Goal: Obtain resource: Download file/media

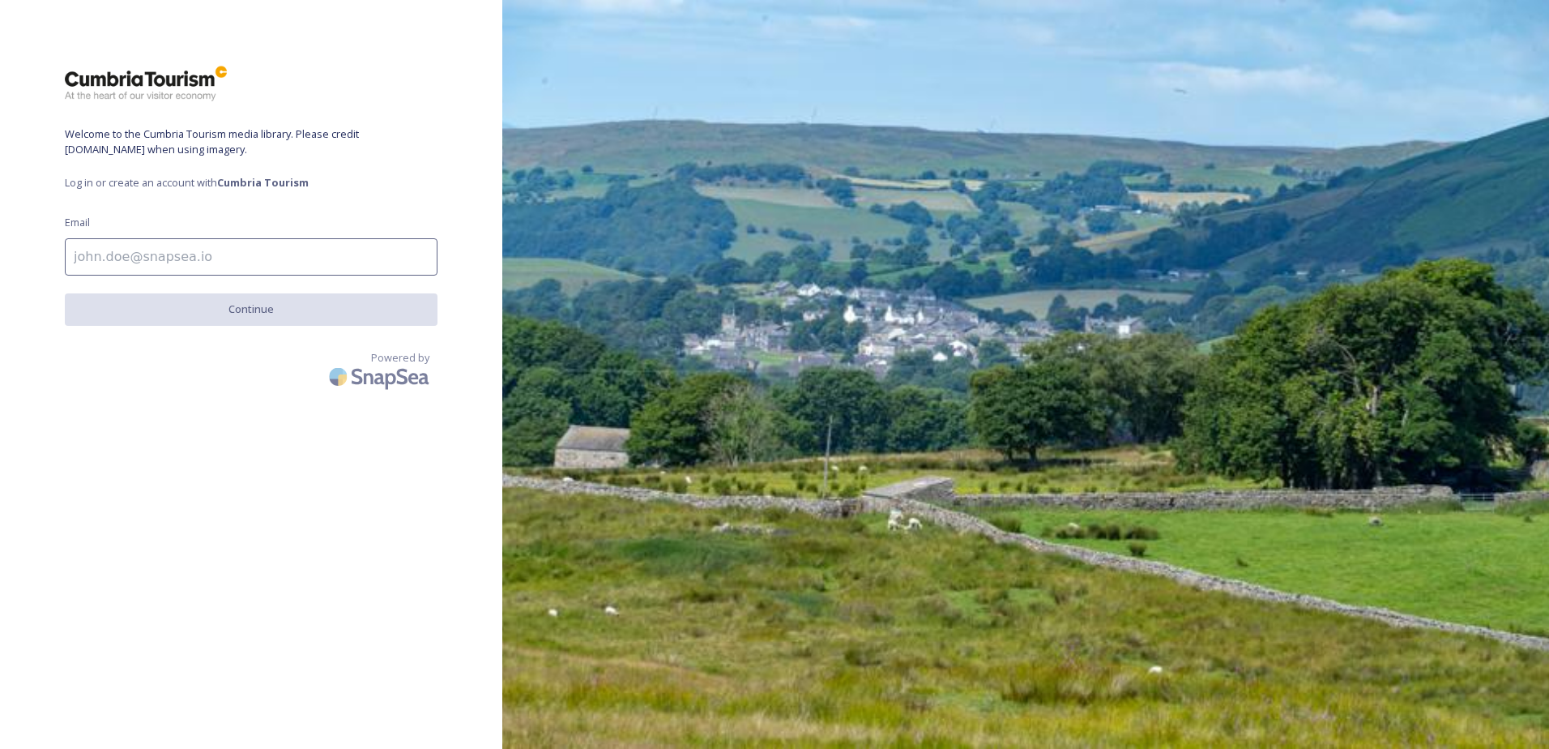
click at [305, 238] on input at bounding box center [251, 256] width 373 height 37
type input "[PERSON_NAME][EMAIL_ADDRESS][PERSON_NAME][PERSON_NAME][DOMAIN_NAME]"
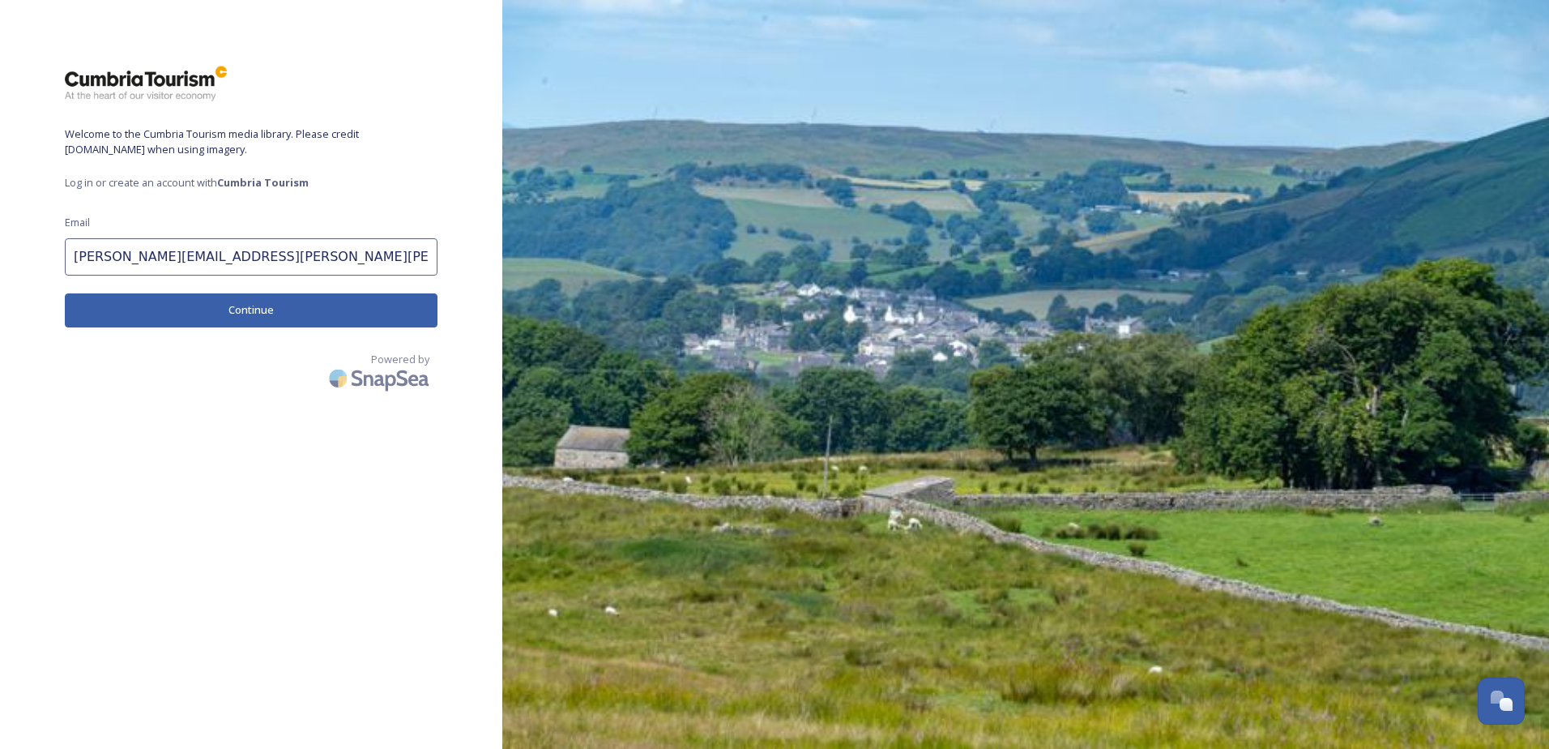
click at [280, 305] on button "Continue" at bounding box center [251, 309] width 373 height 33
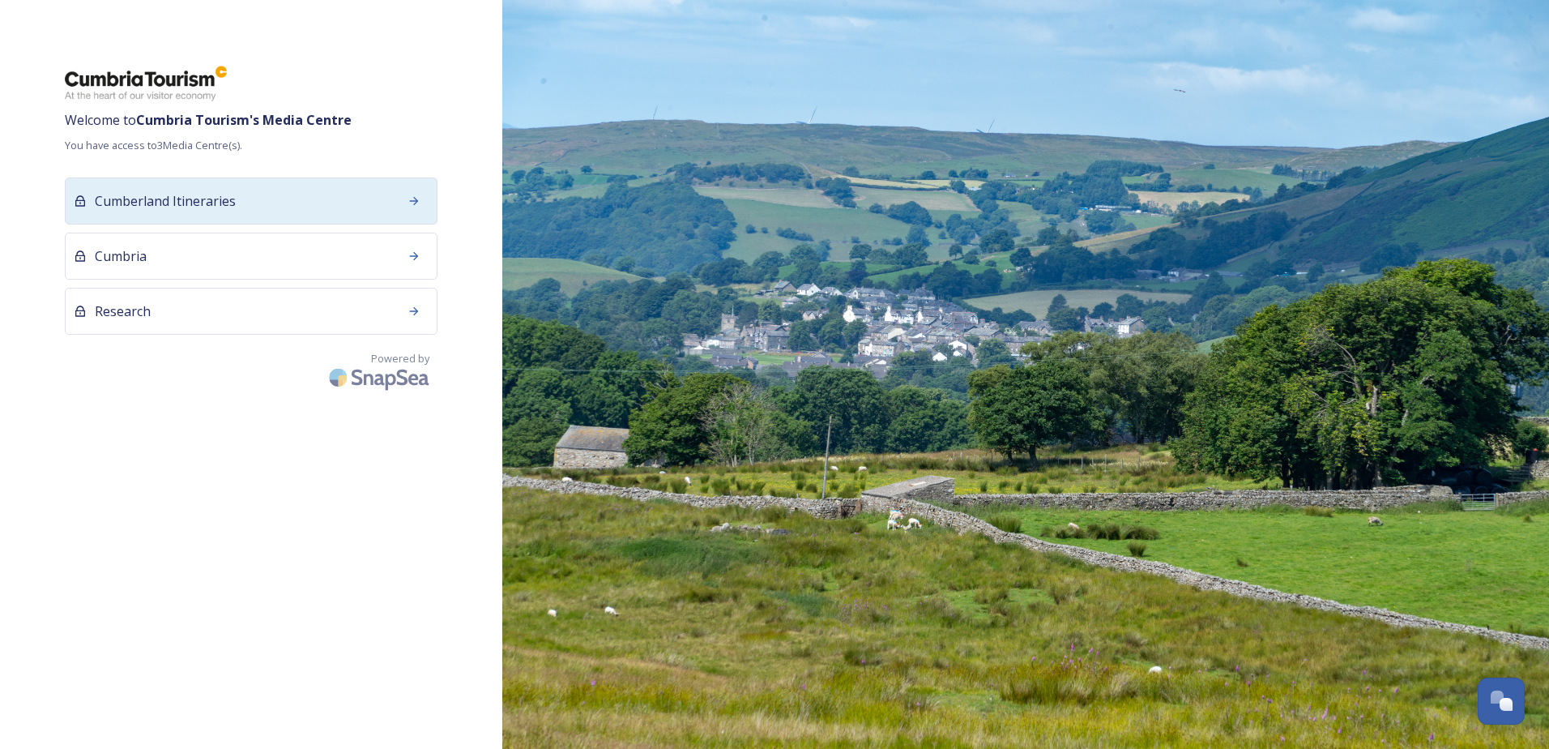
click at [425, 194] on div at bounding box center [413, 200] width 29 height 29
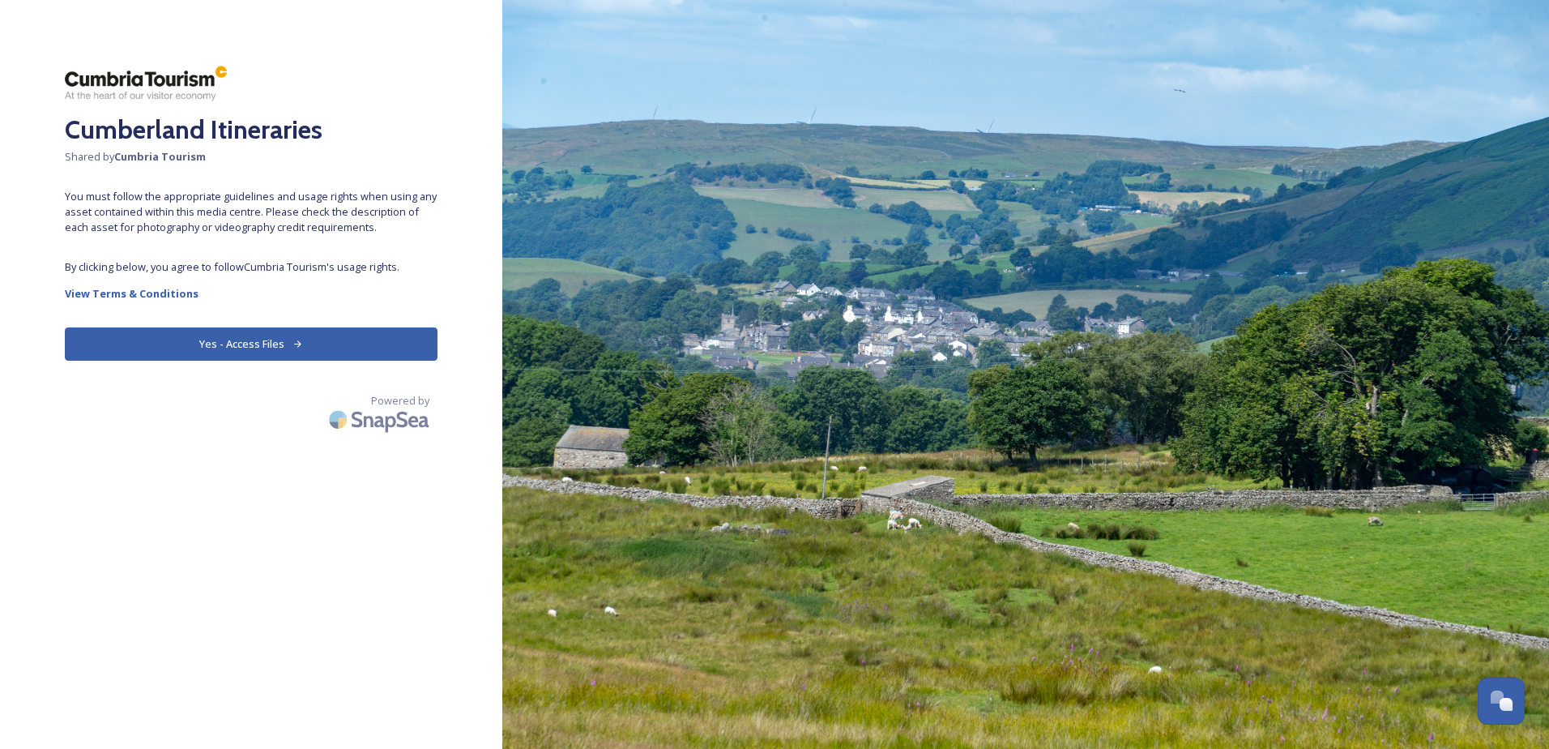
click at [301, 337] on button "Yes - Access Files" at bounding box center [251, 343] width 373 height 33
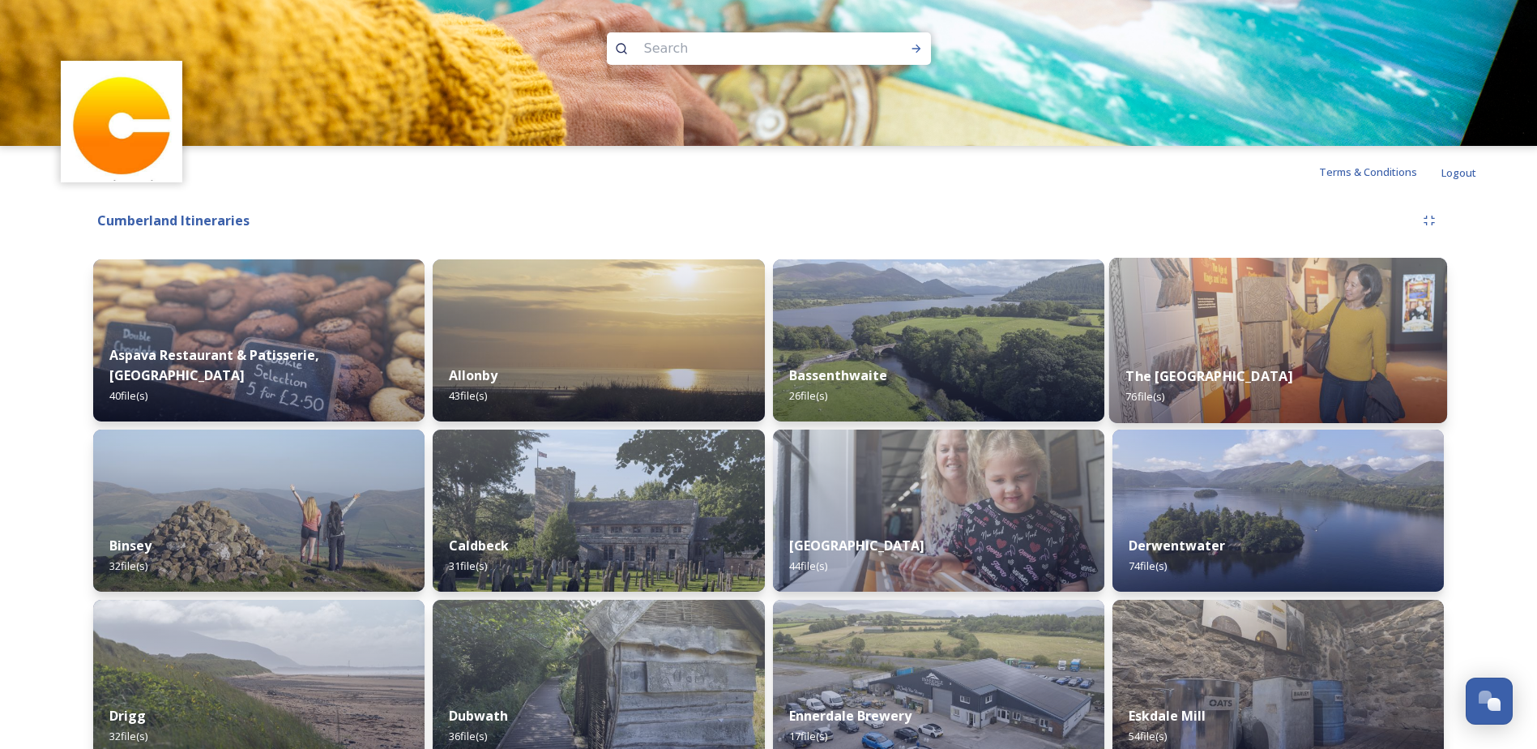
click at [1263, 327] on img at bounding box center [1278, 340] width 338 height 165
click at [1227, 341] on img at bounding box center [1278, 340] width 338 height 165
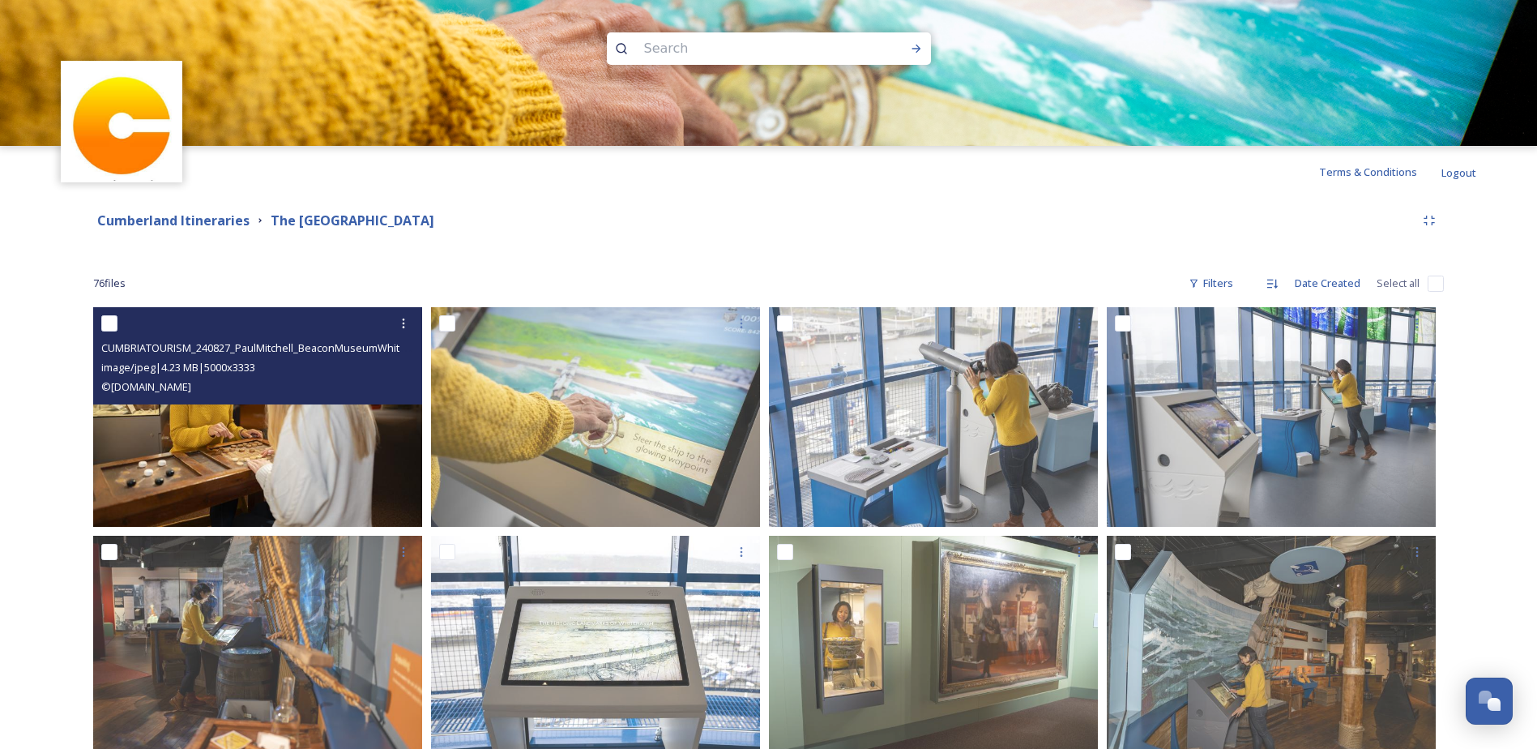
click at [107, 324] on input "checkbox" at bounding box center [109, 323] width 16 height 16
checkbox input "true"
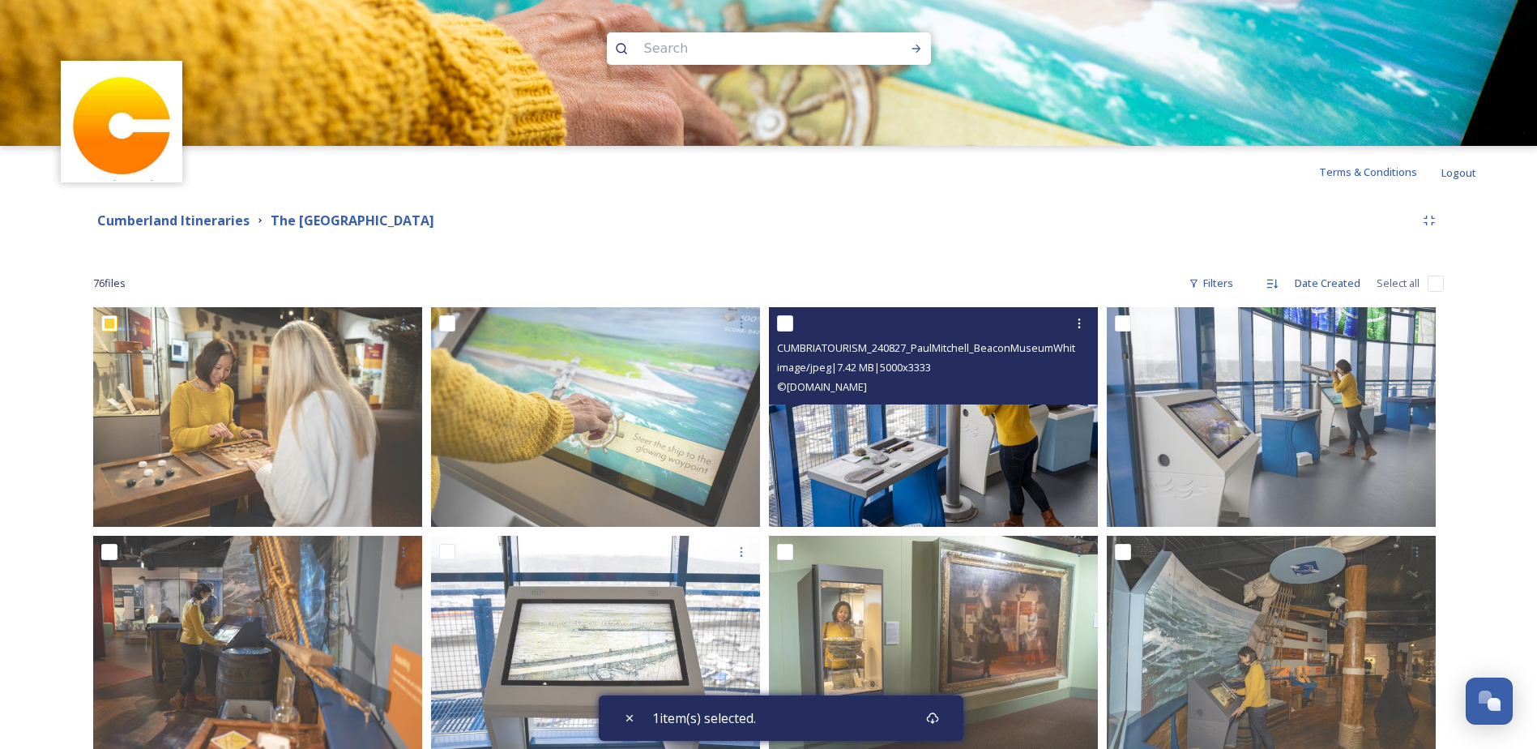
click at [783, 326] on input "checkbox" at bounding box center [785, 323] width 16 height 16
checkbox input "true"
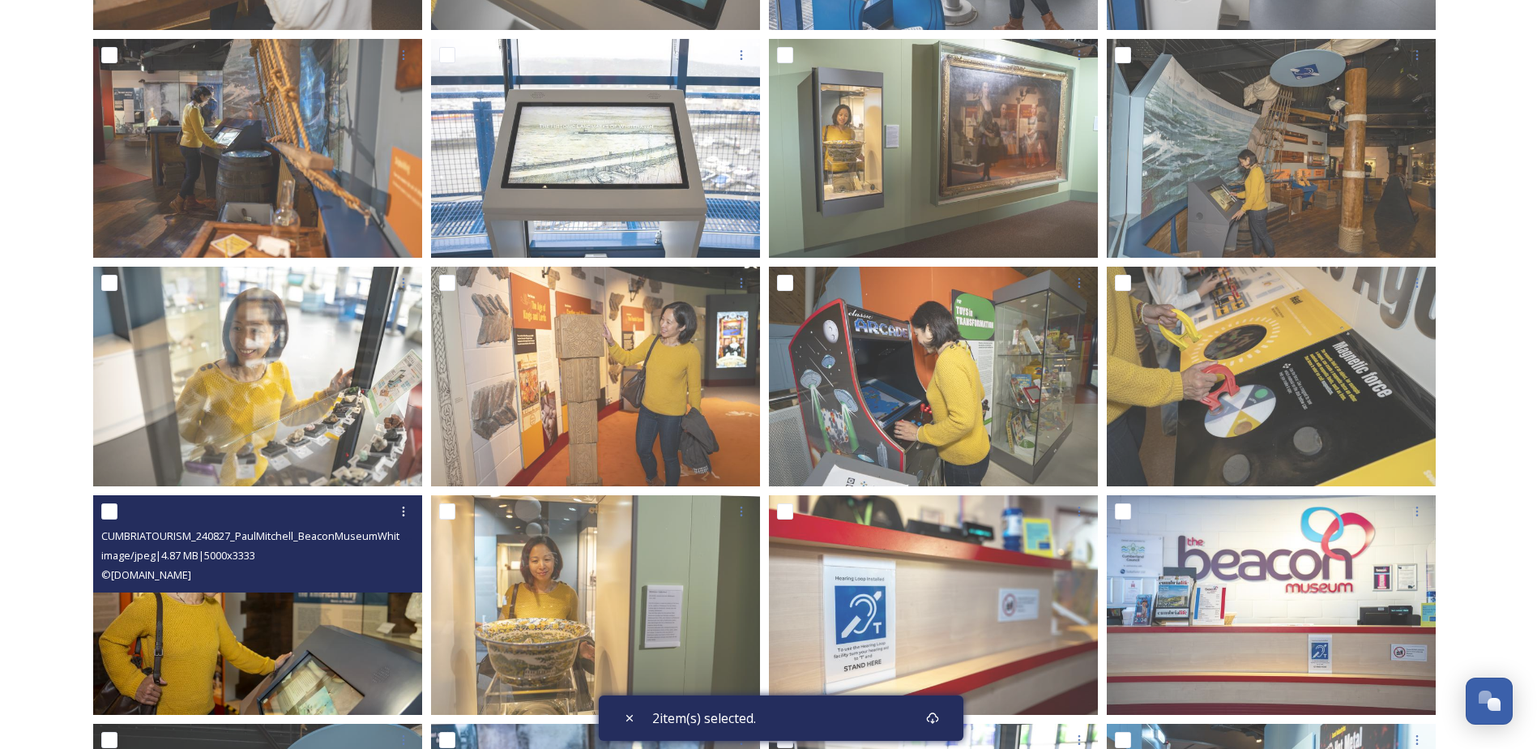
scroll to position [567, 0]
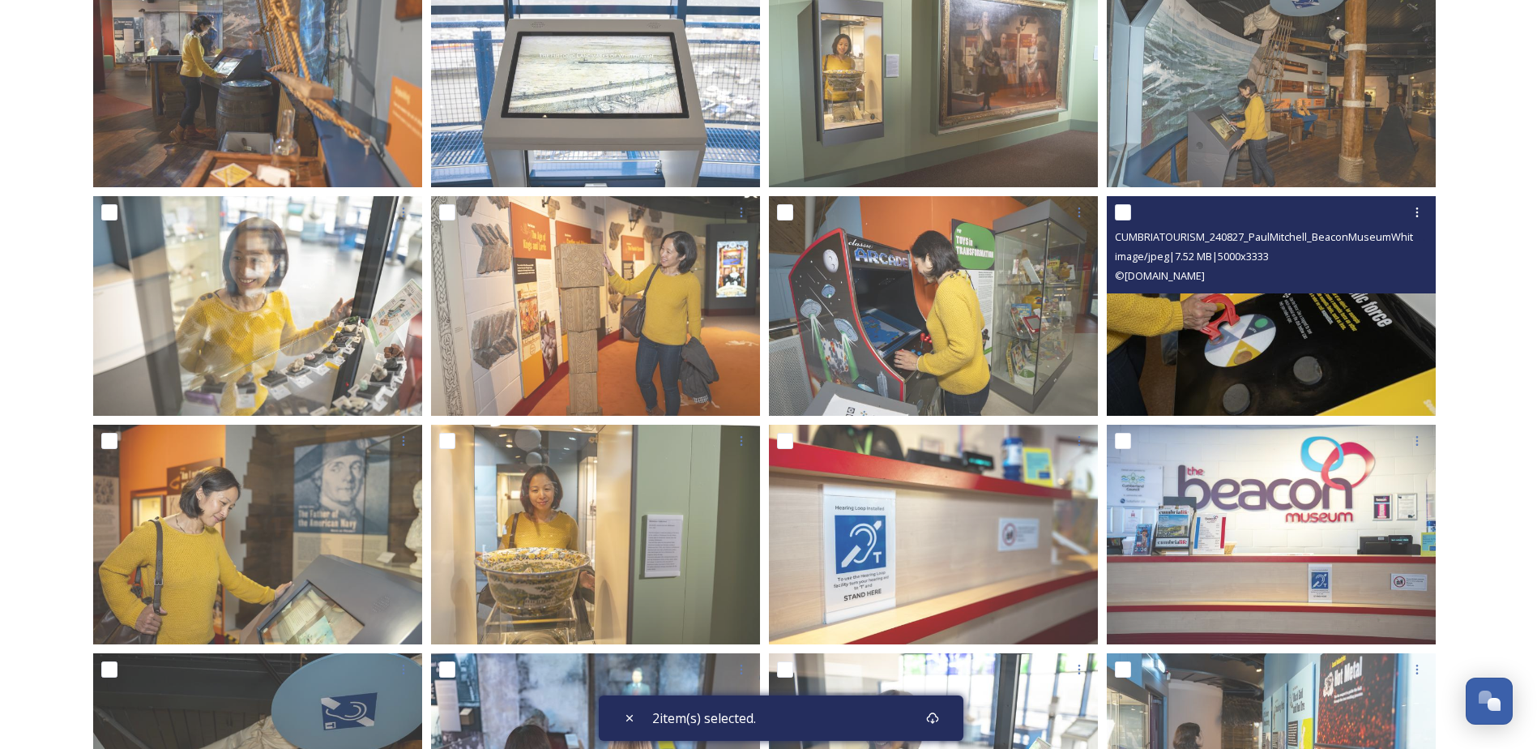
click at [1133, 203] on div at bounding box center [1273, 212] width 317 height 29
click at [1123, 207] on input "checkbox" at bounding box center [1123, 212] width 16 height 16
checkbox input "true"
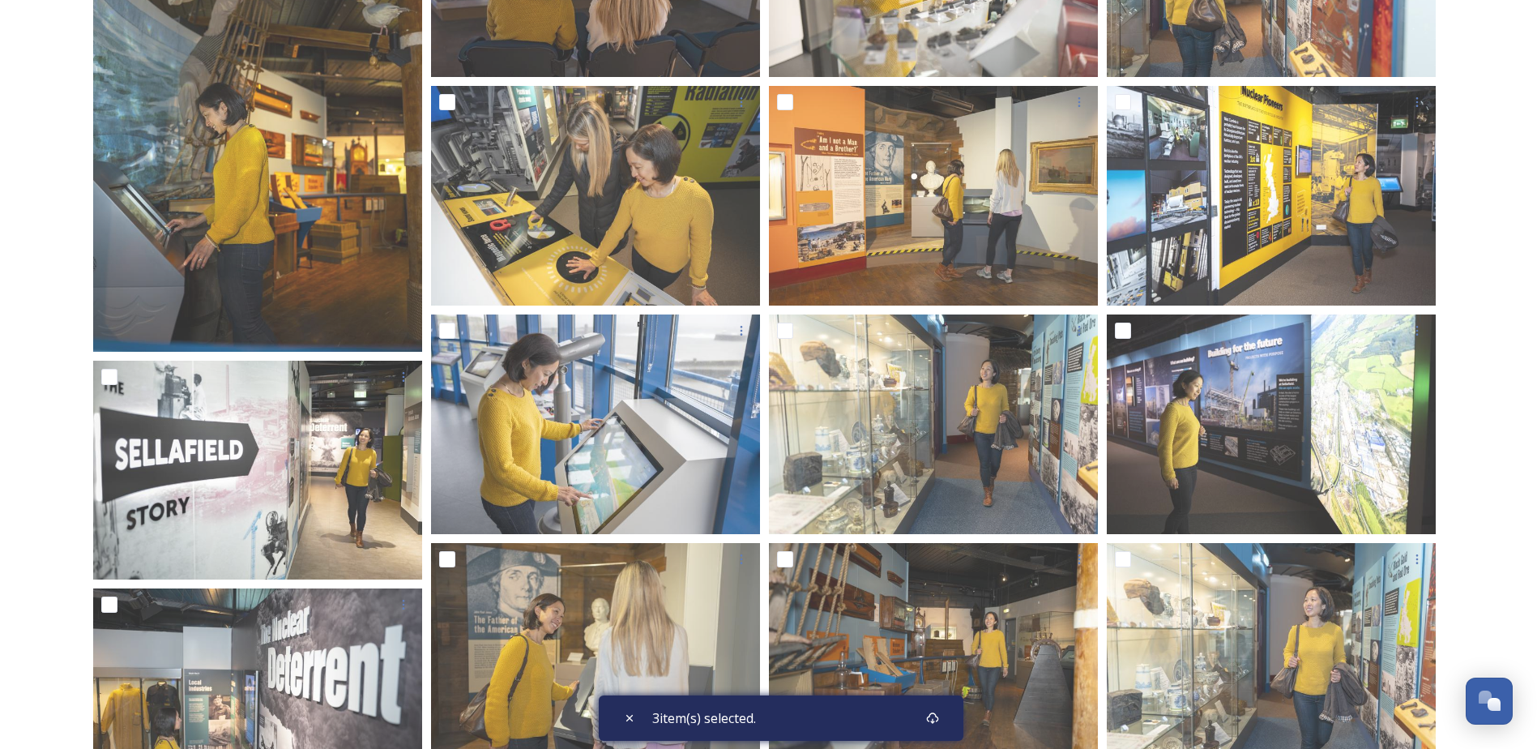
scroll to position [1377, 0]
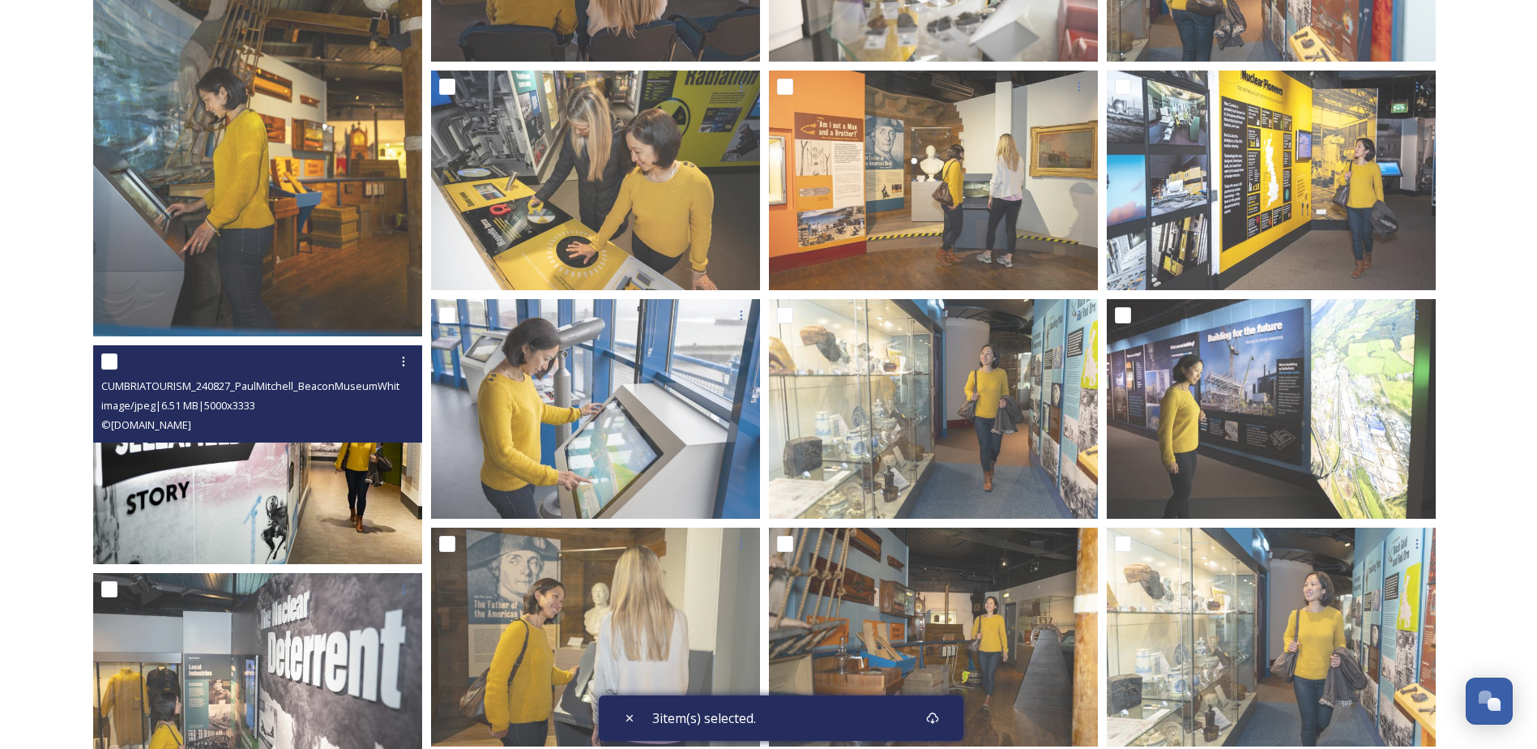
click at [112, 365] on input "checkbox" at bounding box center [109, 361] width 16 height 16
checkbox input "true"
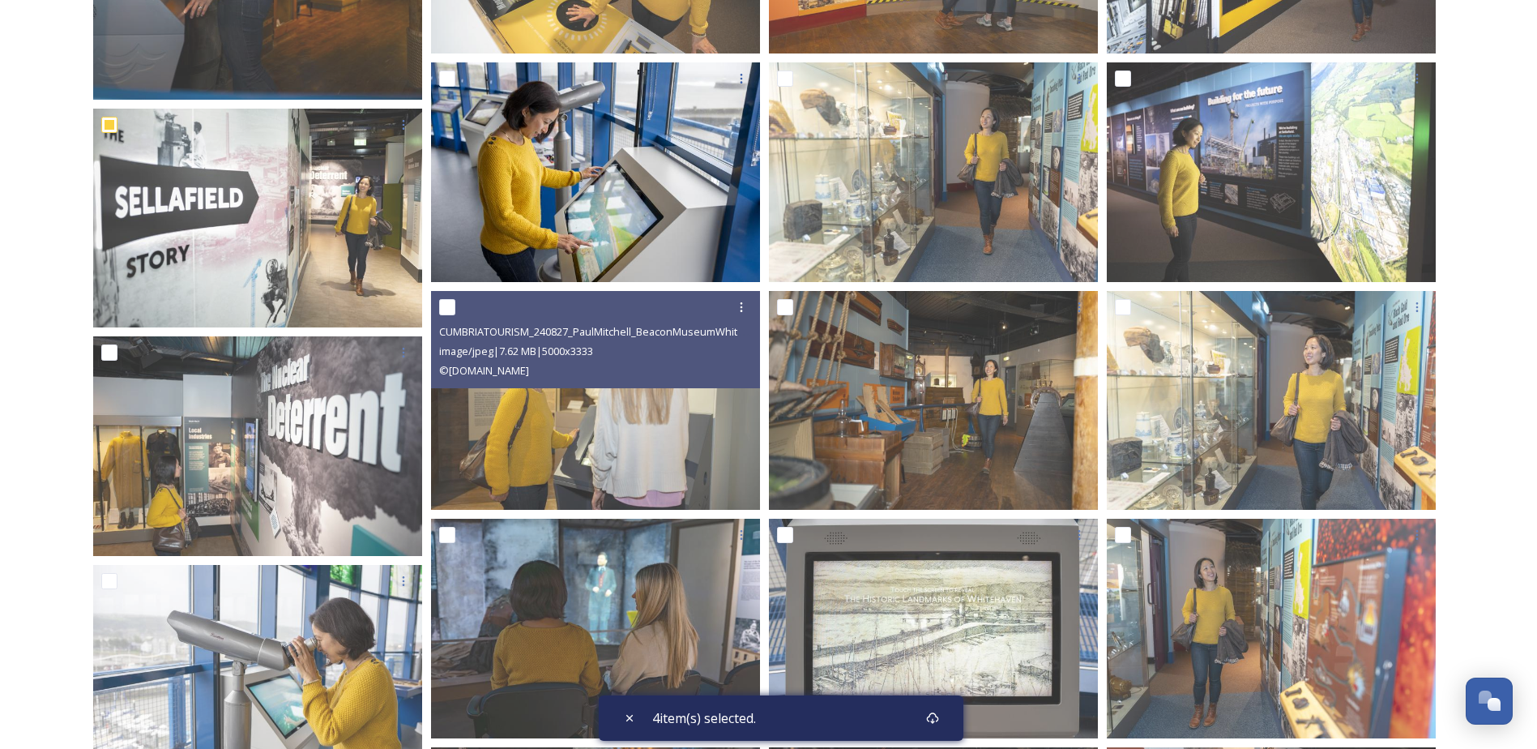
scroll to position [1701, 0]
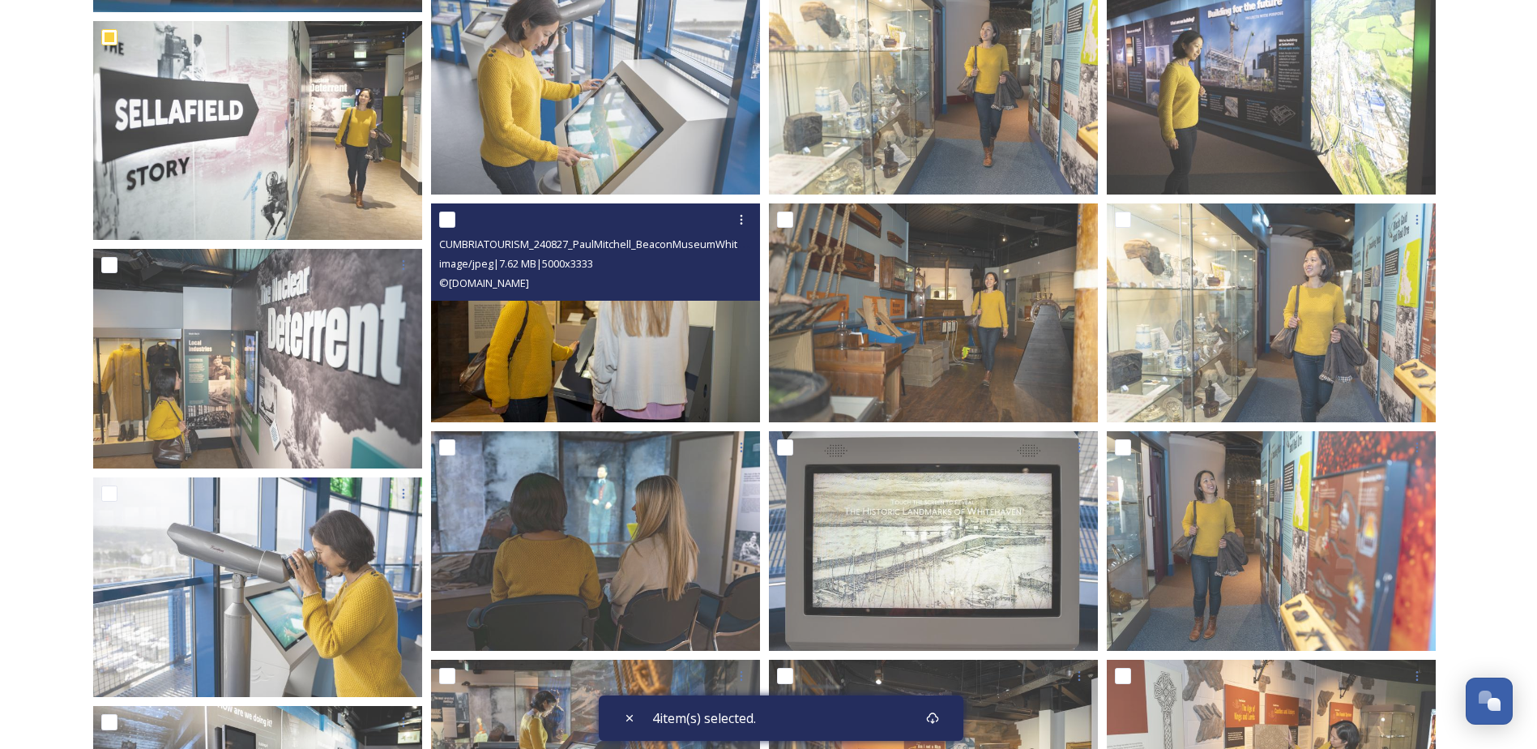
click at [446, 220] on input "checkbox" at bounding box center [447, 219] width 16 height 16
checkbox input "true"
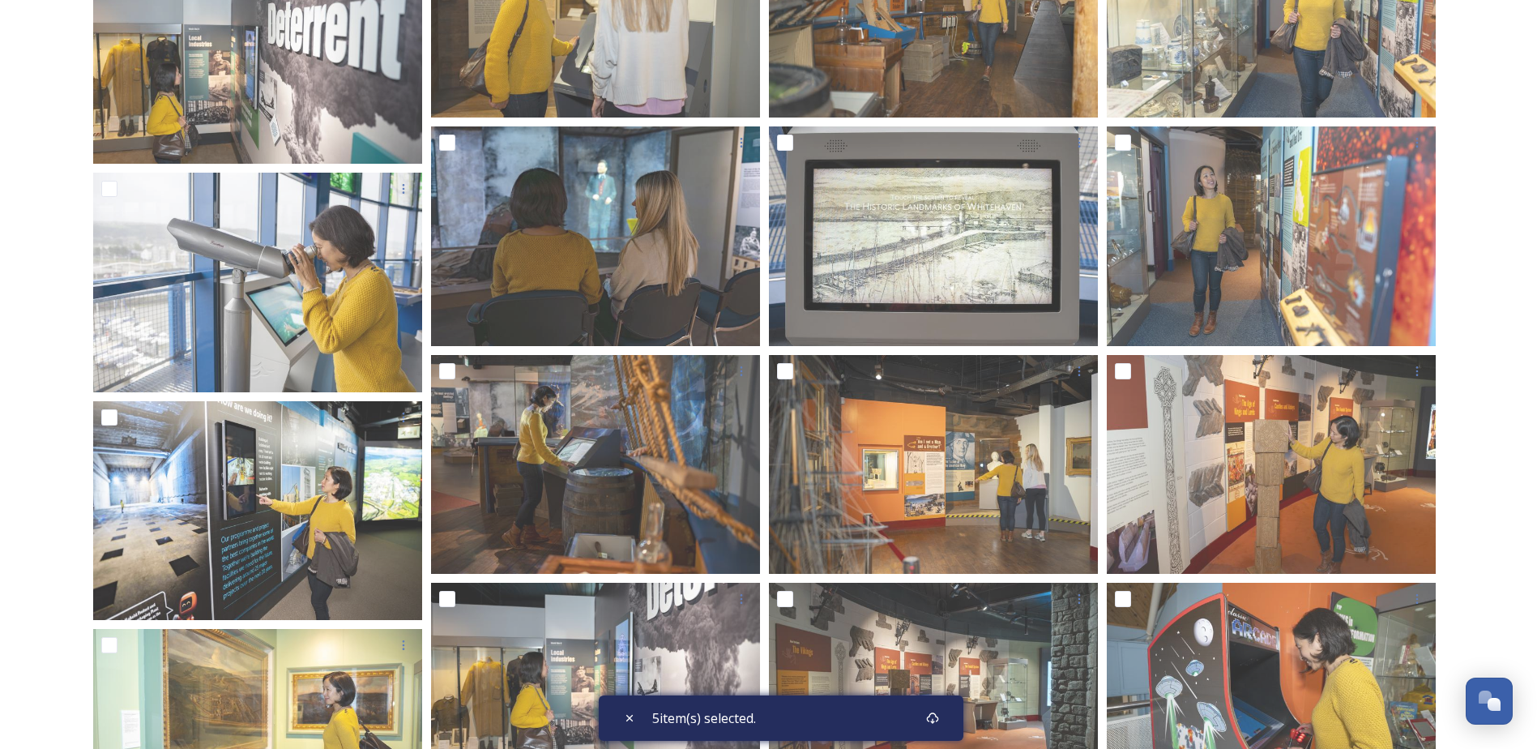
scroll to position [2106, 0]
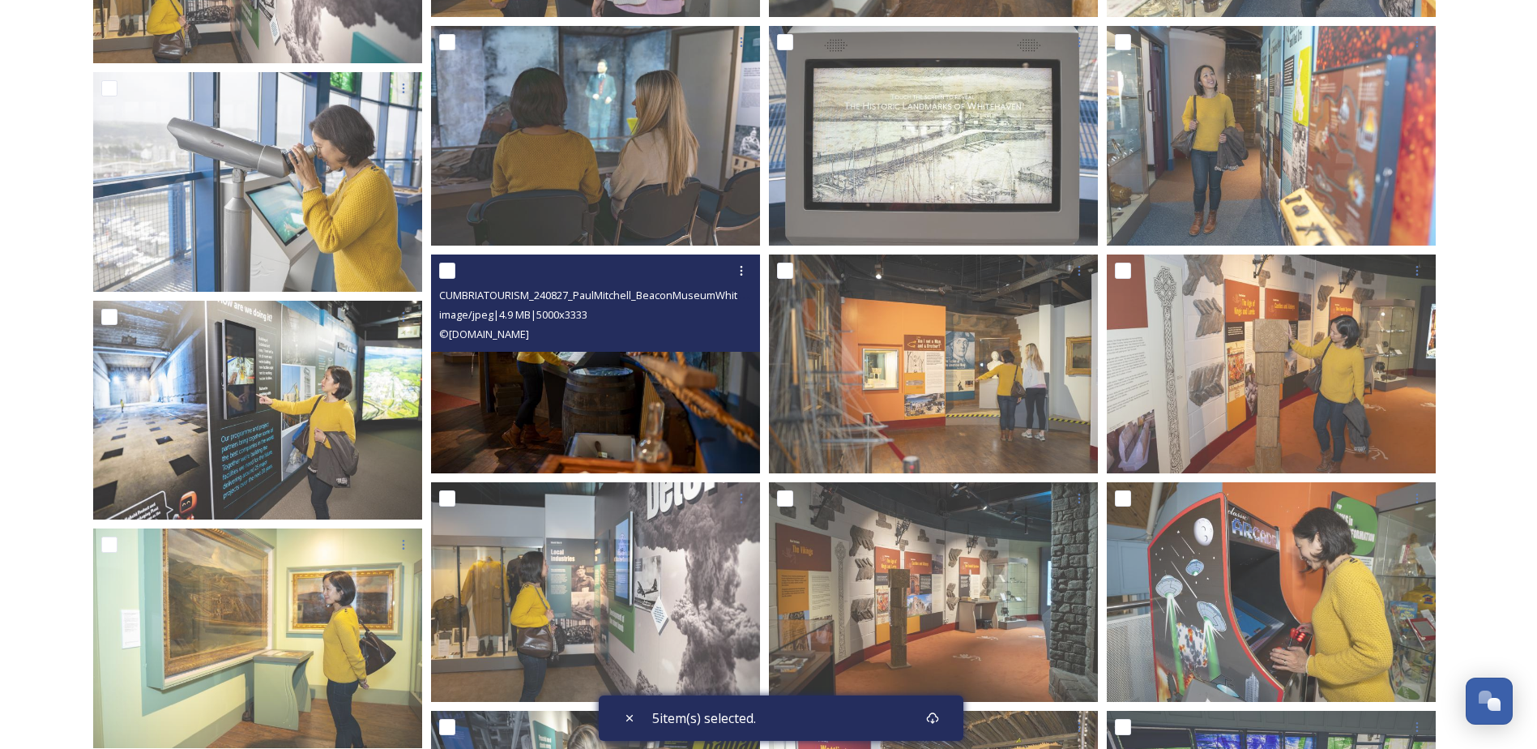
click at [533, 278] on div at bounding box center [597, 270] width 317 height 29
click at [448, 269] on input "checkbox" at bounding box center [447, 270] width 16 height 16
checkbox input "true"
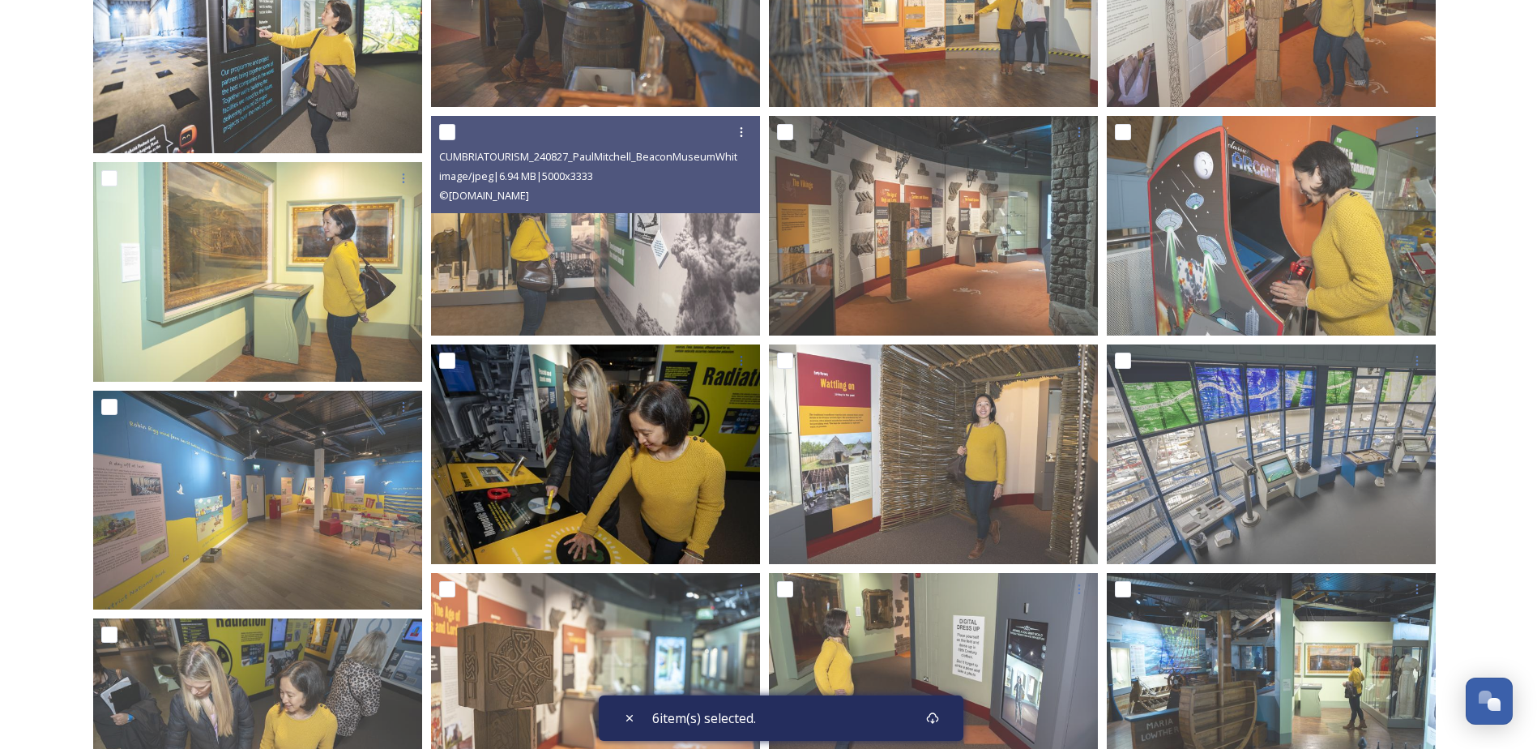
scroll to position [2511, 0]
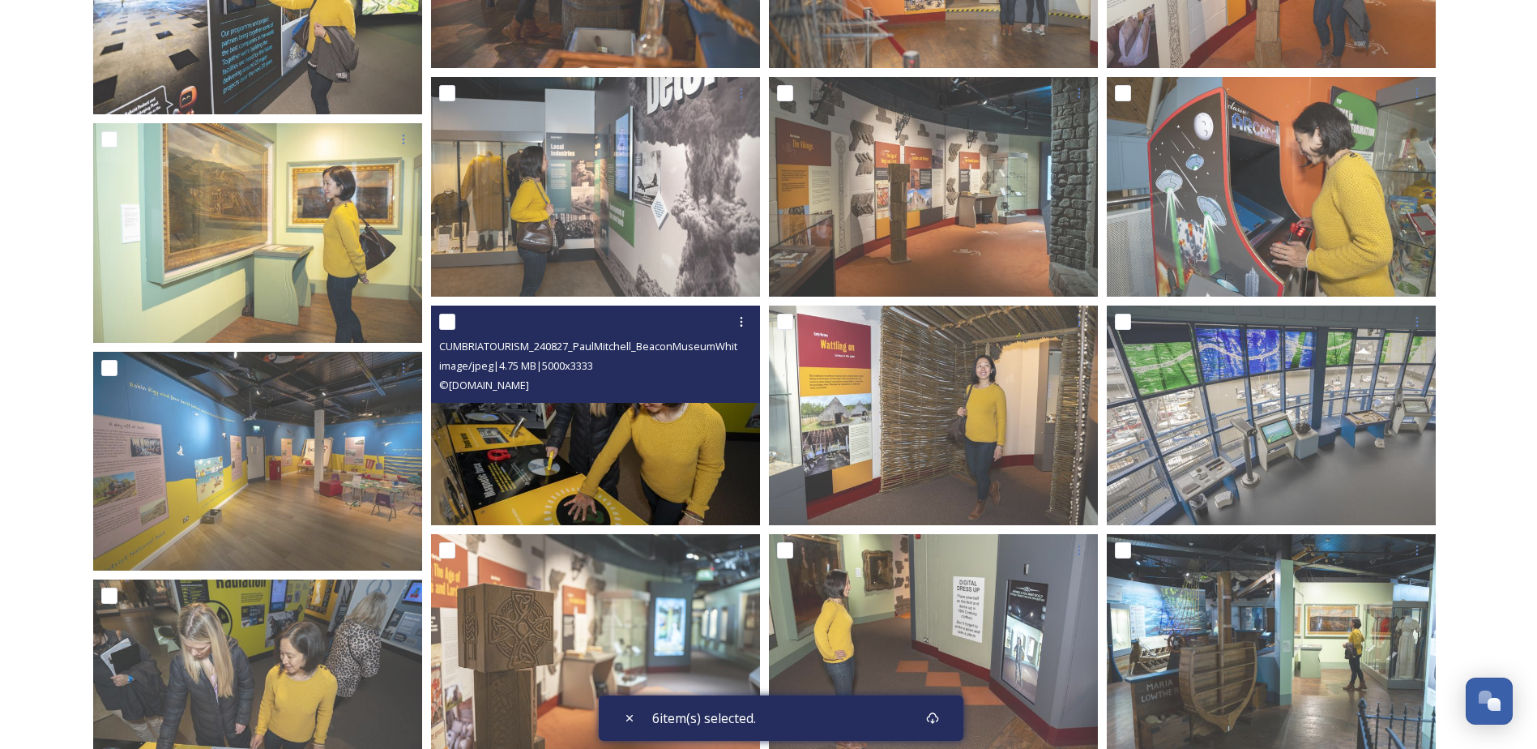
click at [441, 322] on input "checkbox" at bounding box center [447, 322] width 16 height 16
checkbox input "true"
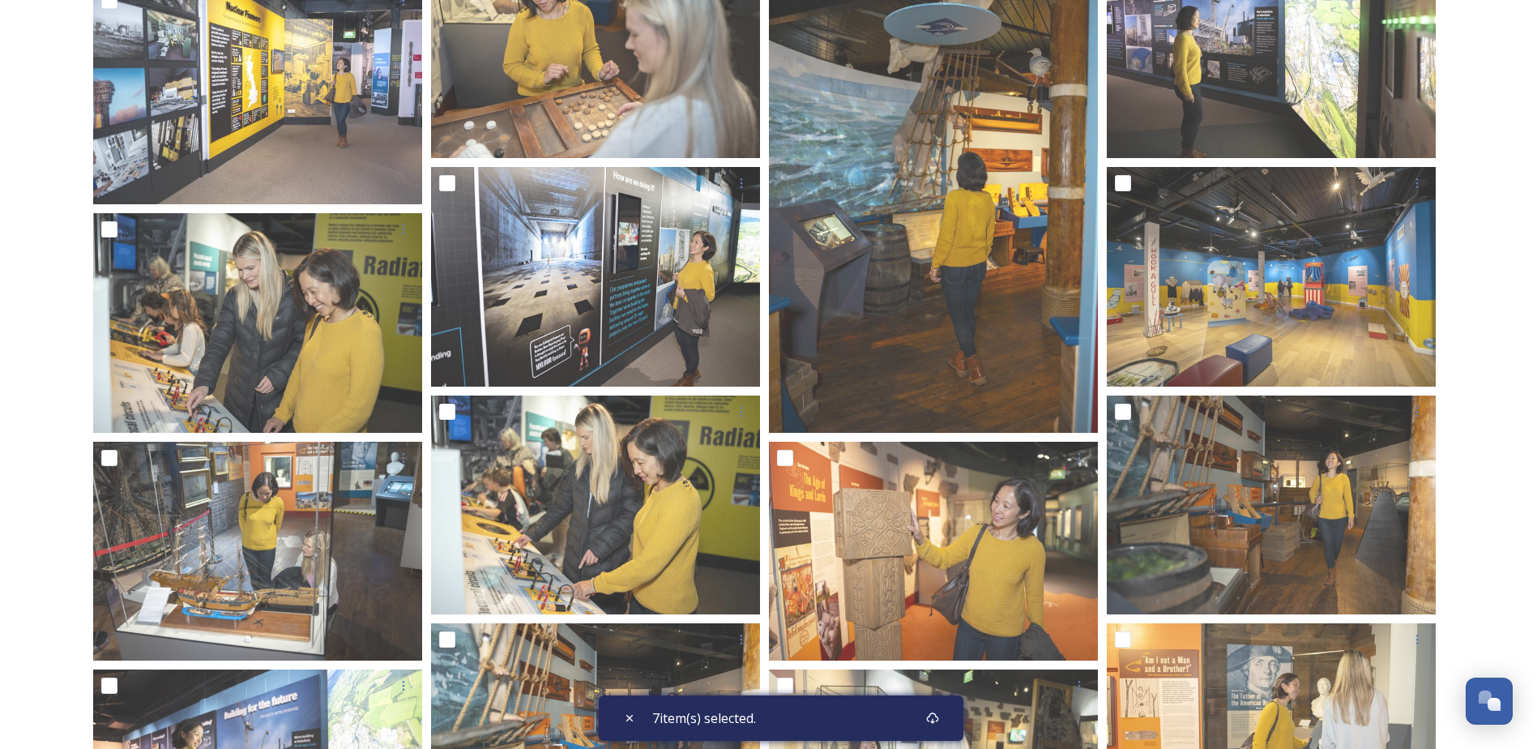
scroll to position [3808, 0]
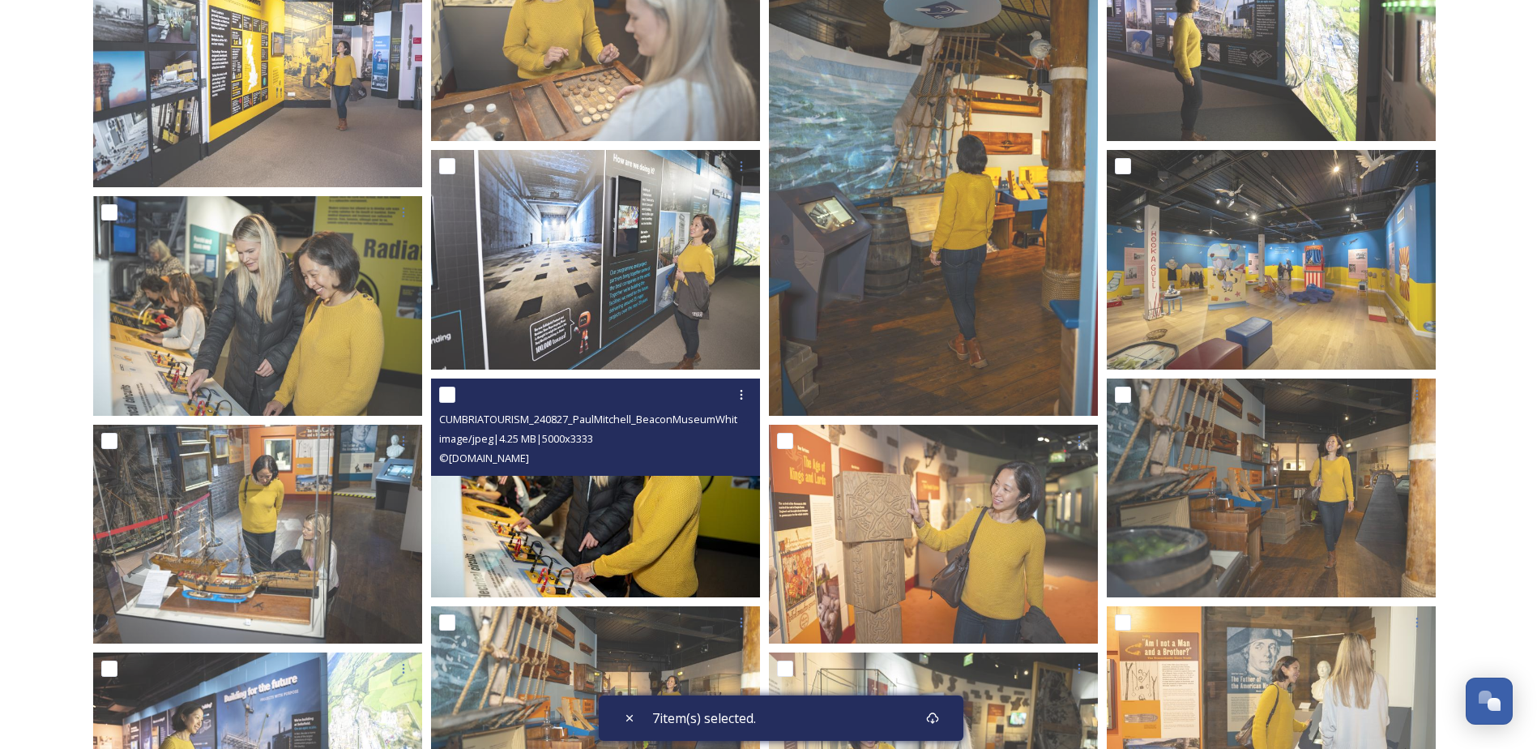
click at [443, 390] on input "checkbox" at bounding box center [447, 394] width 16 height 16
checkbox input "true"
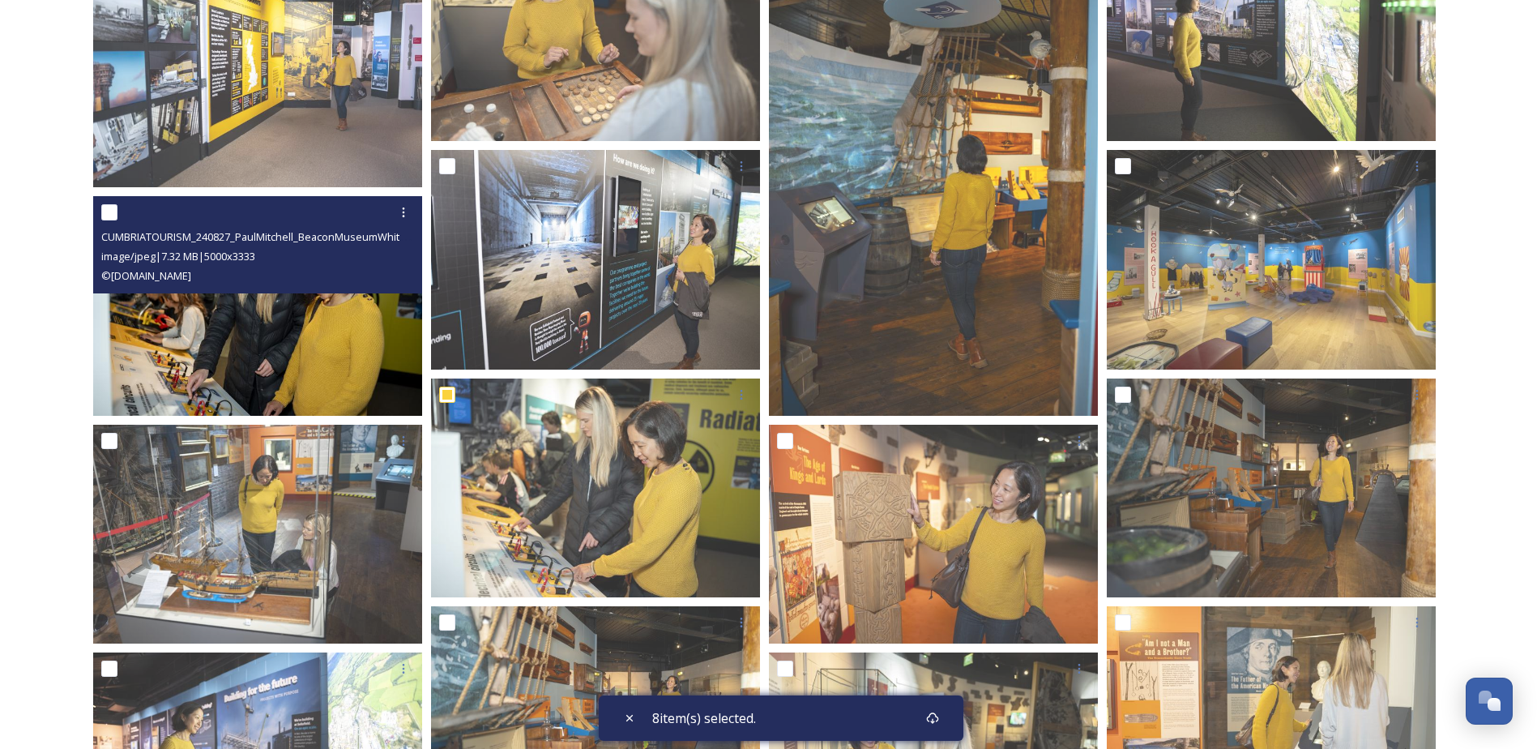
click at [108, 215] on input "checkbox" at bounding box center [109, 212] width 16 height 16
checkbox input "true"
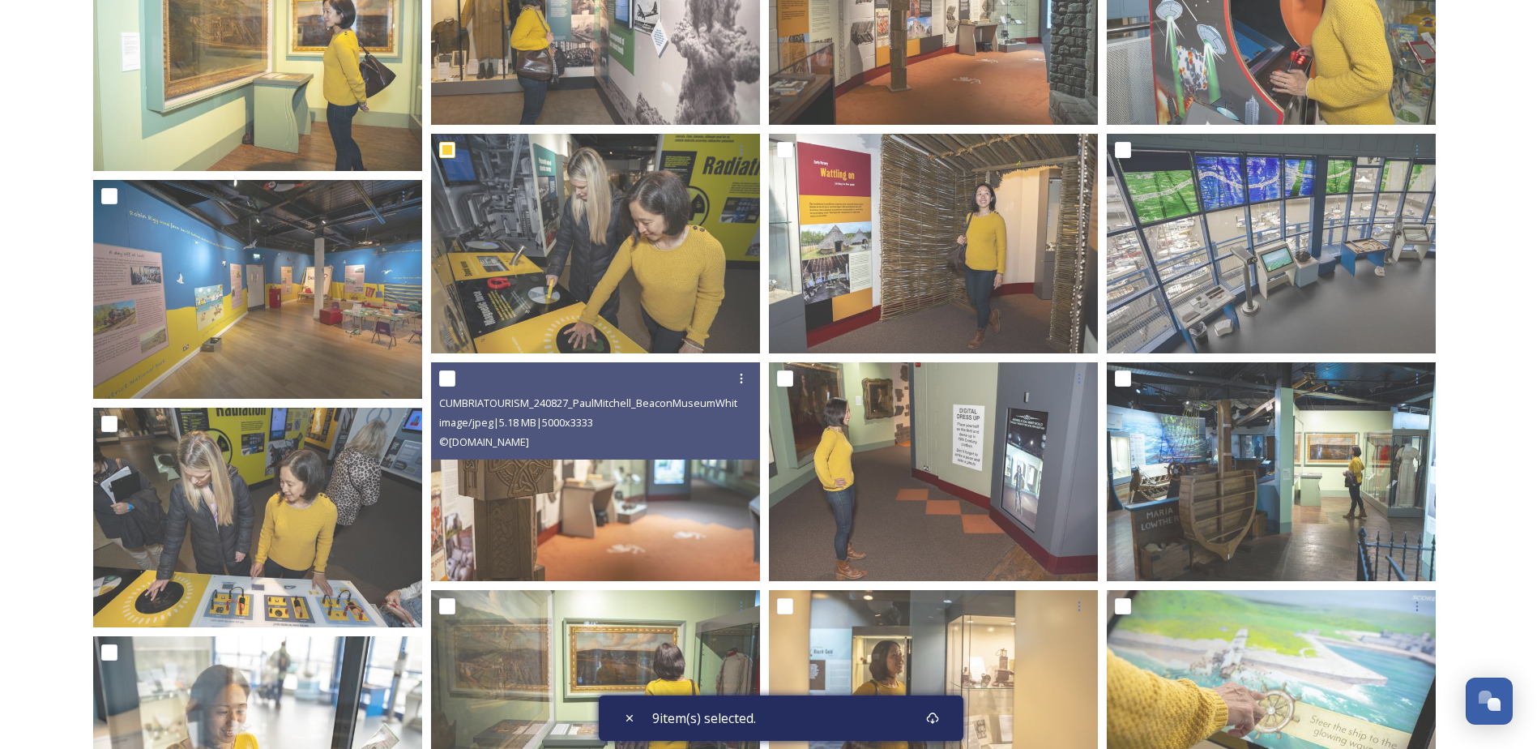
scroll to position [2655, 0]
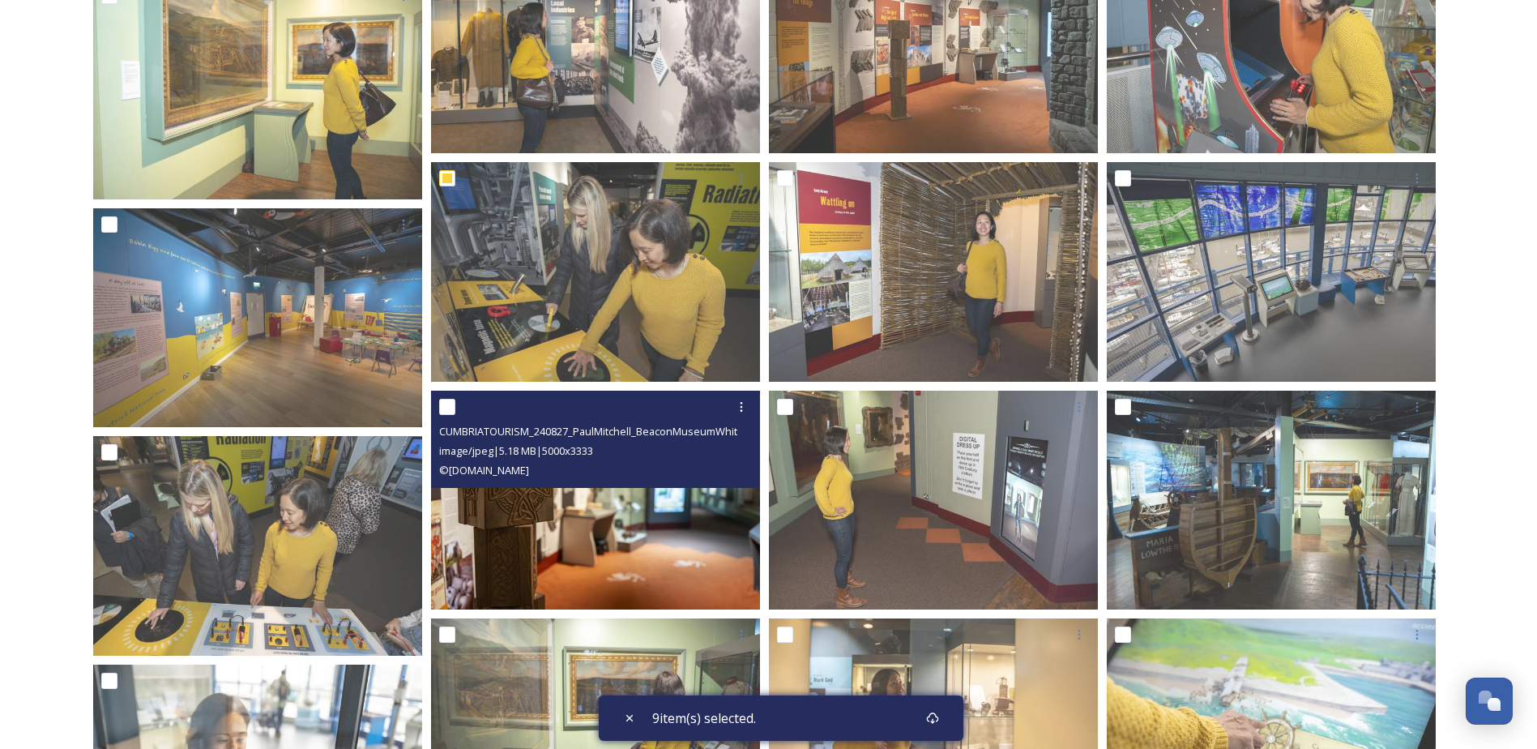
click at [447, 408] on input "checkbox" at bounding box center [447, 407] width 16 height 16
checkbox input "true"
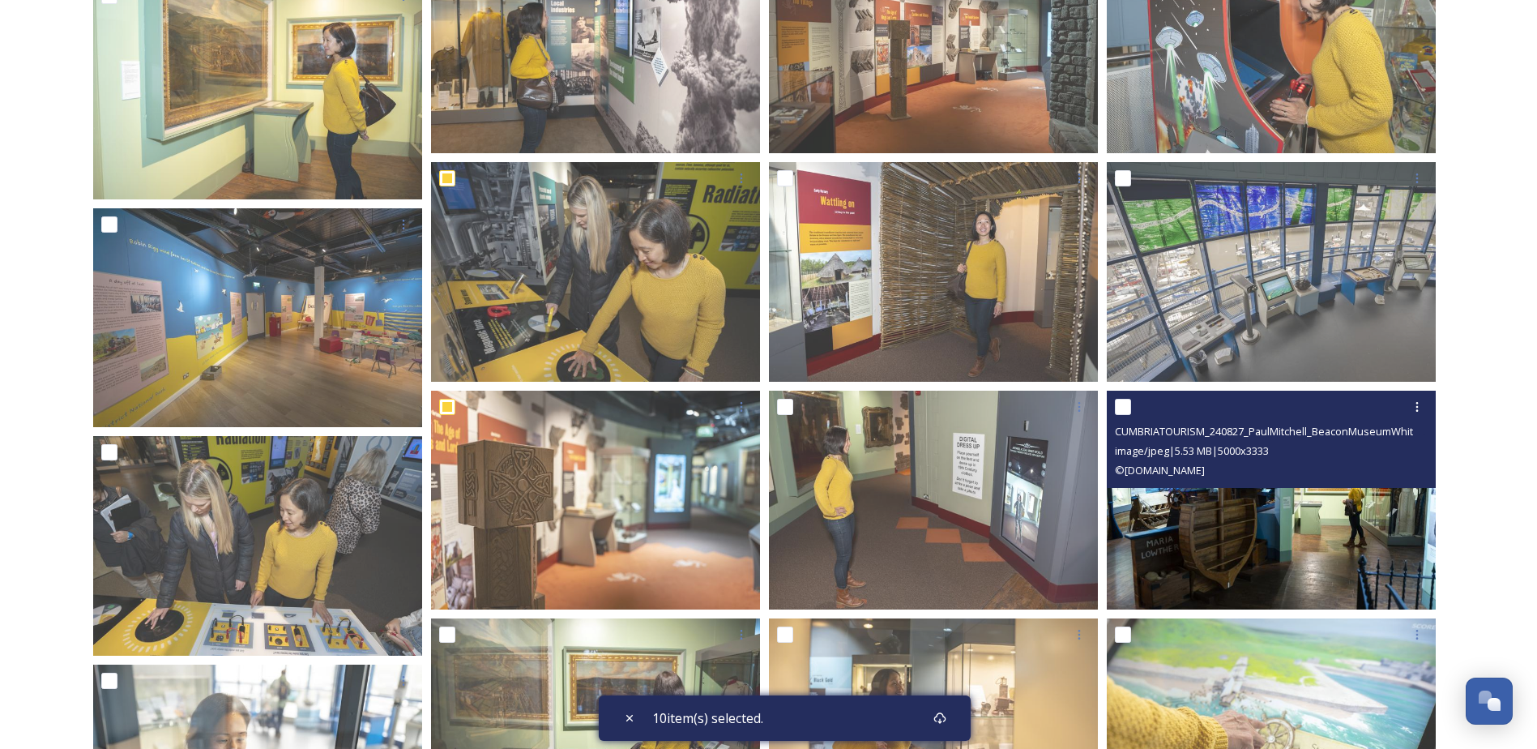
click at [1113, 403] on div "CUMBRIATOURISM_240827_PaulMitchell_BeaconMuseumWhitehaven-33.jpg image/jpeg | 5…" at bounding box center [1271, 438] width 329 height 97
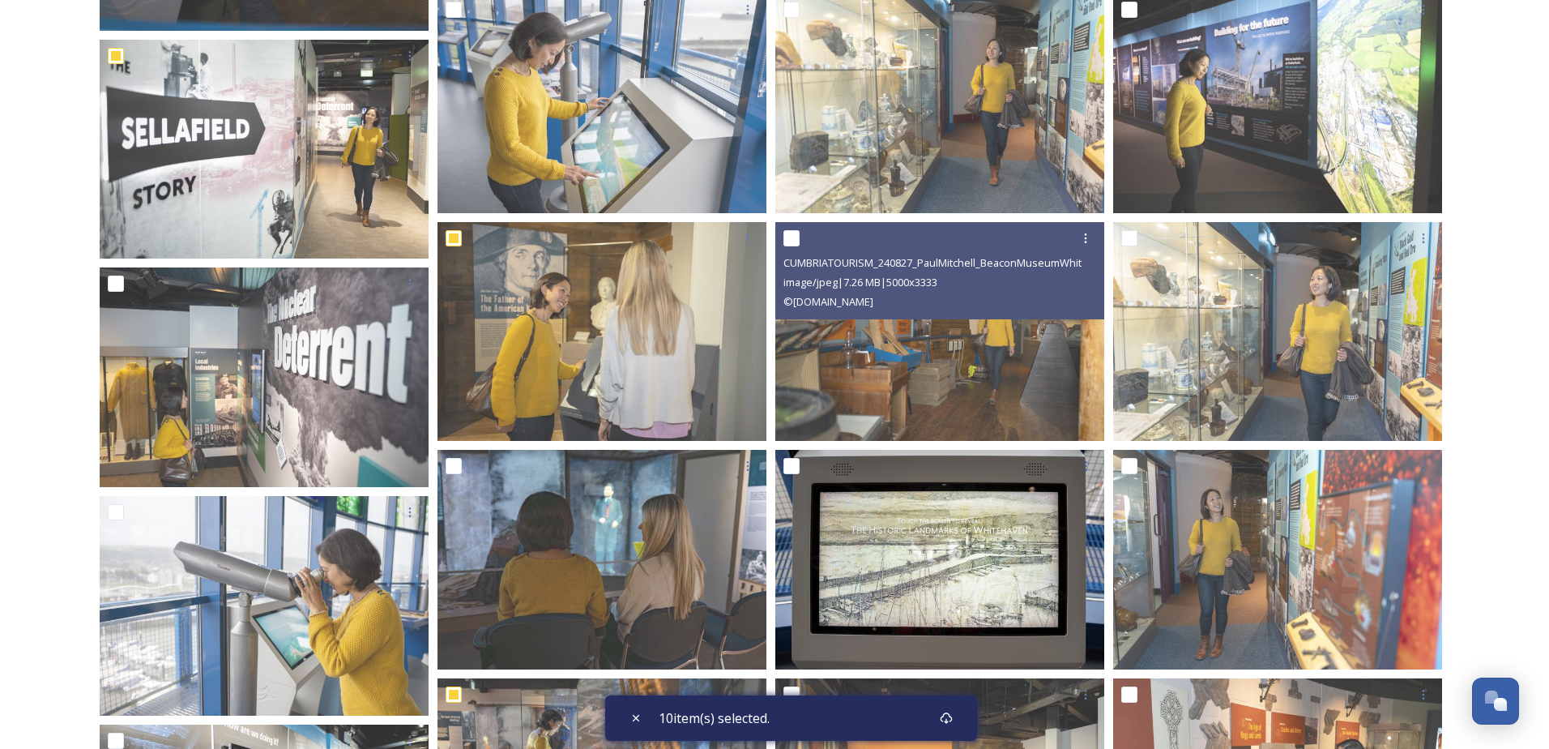
scroll to position [1521, 0]
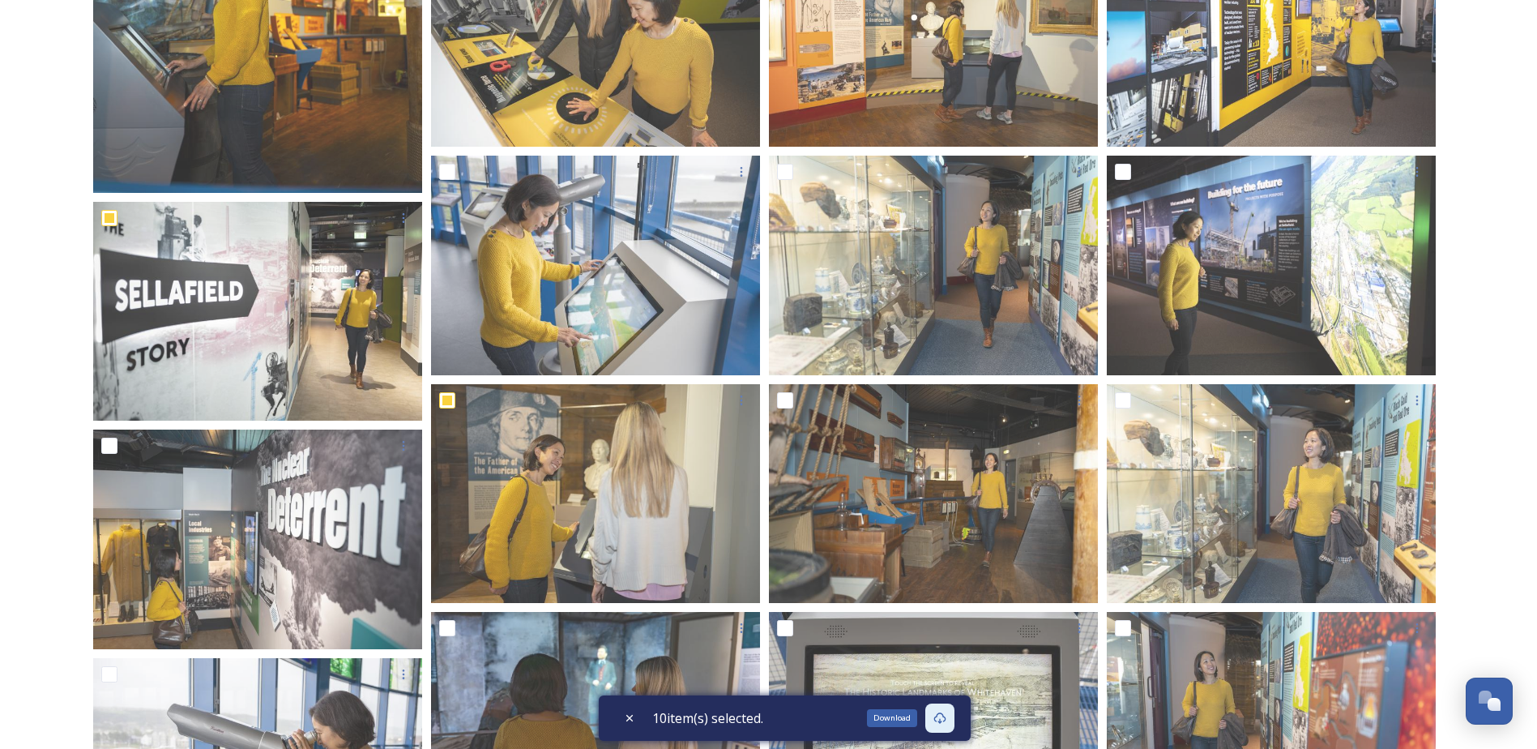
click at [942, 716] on icon at bounding box center [939, 717] width 13 height 13
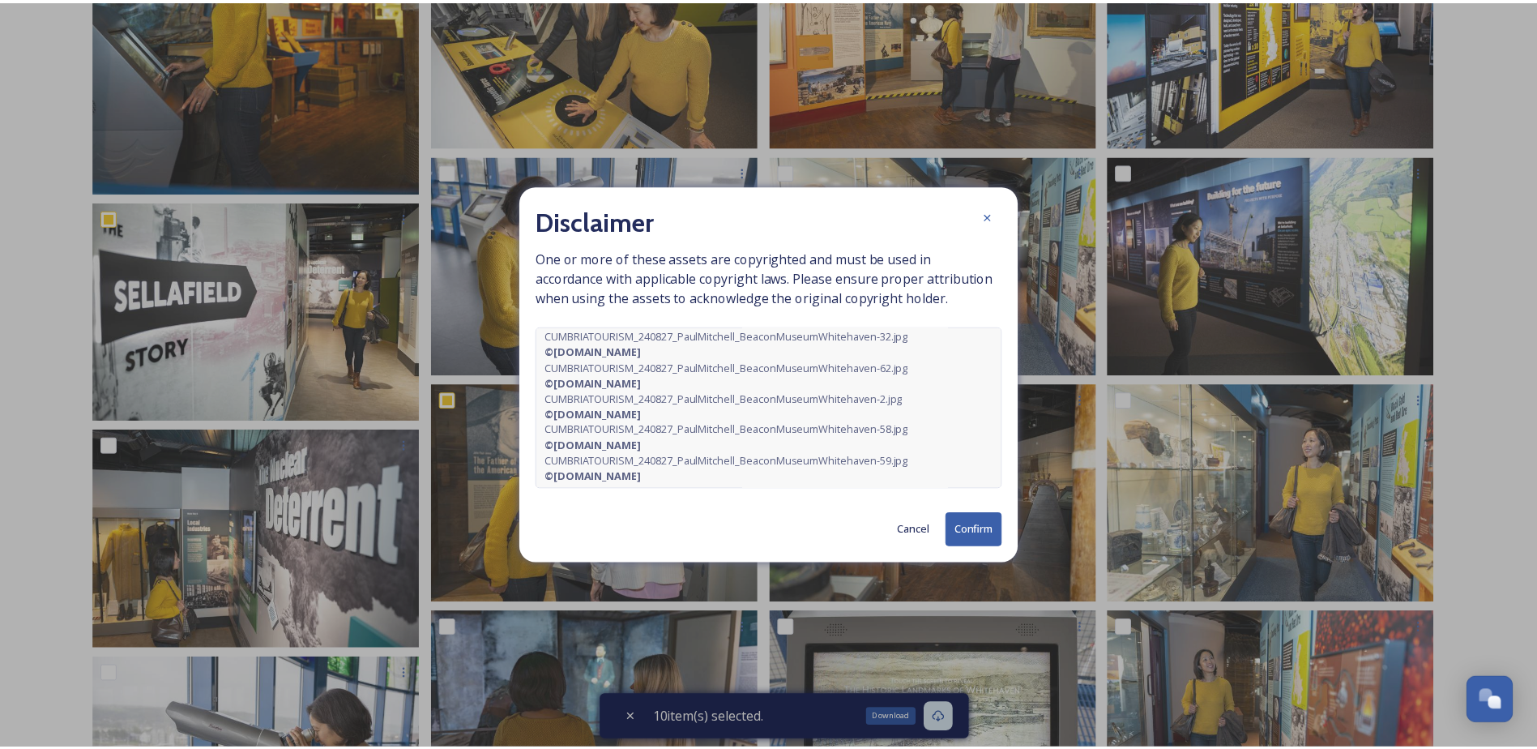
scroll to position [167, 0]
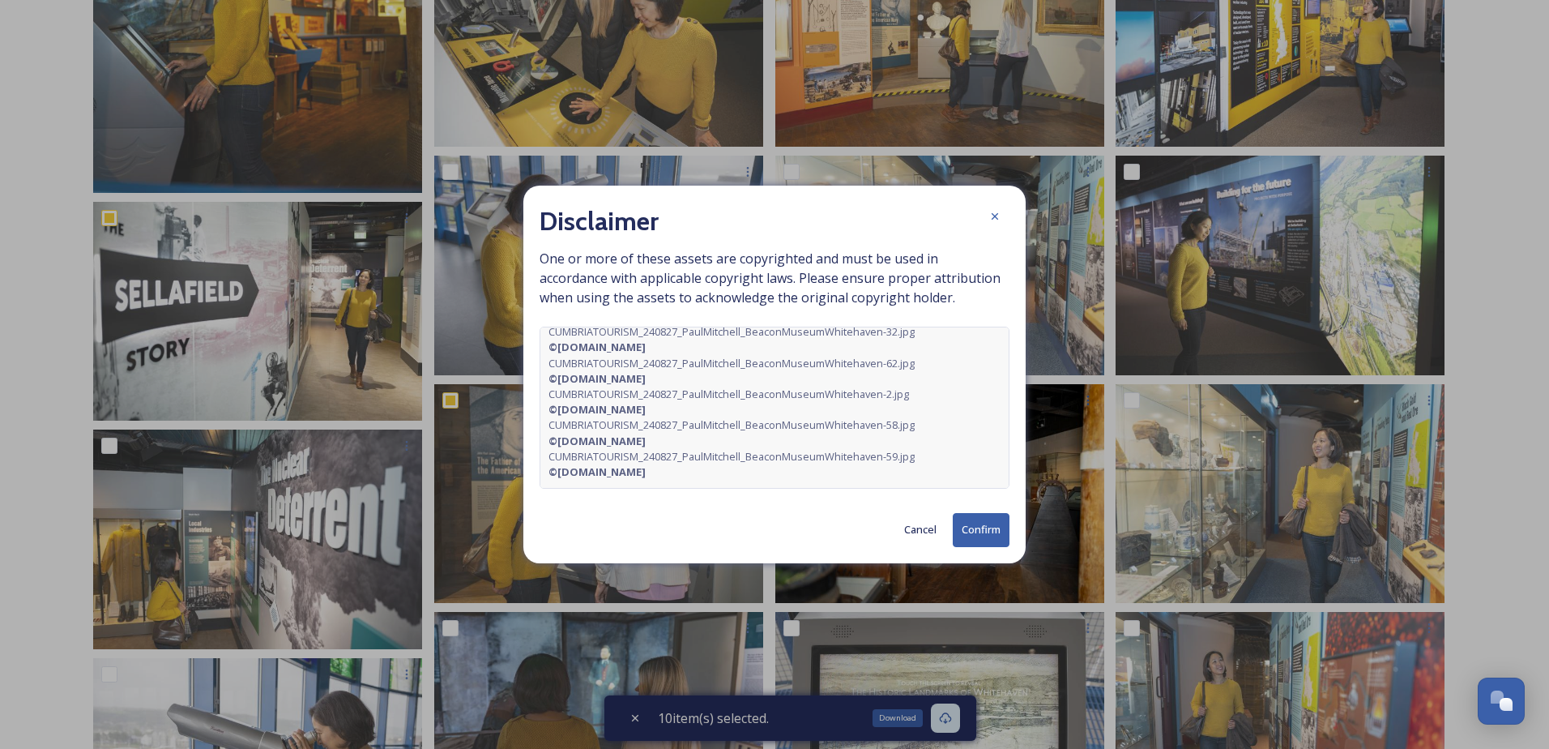
click at [990, 523] on button "Confirm" at bounding box center [981, 529] width 57 height 33
